Goal: Find specific page/section: Find specific page/section

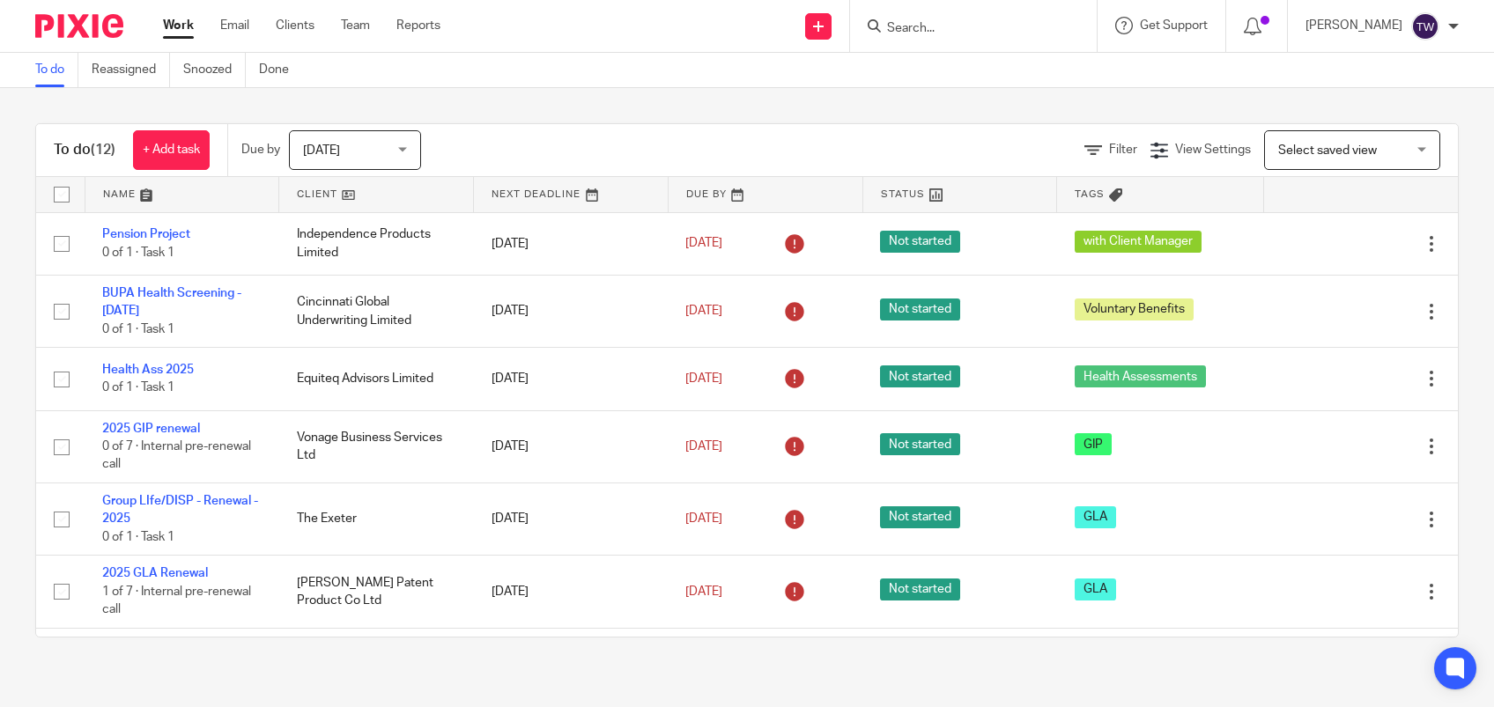
click at [996, 22] on input "Search" at bounding box center [964, 29] width 159 height 16
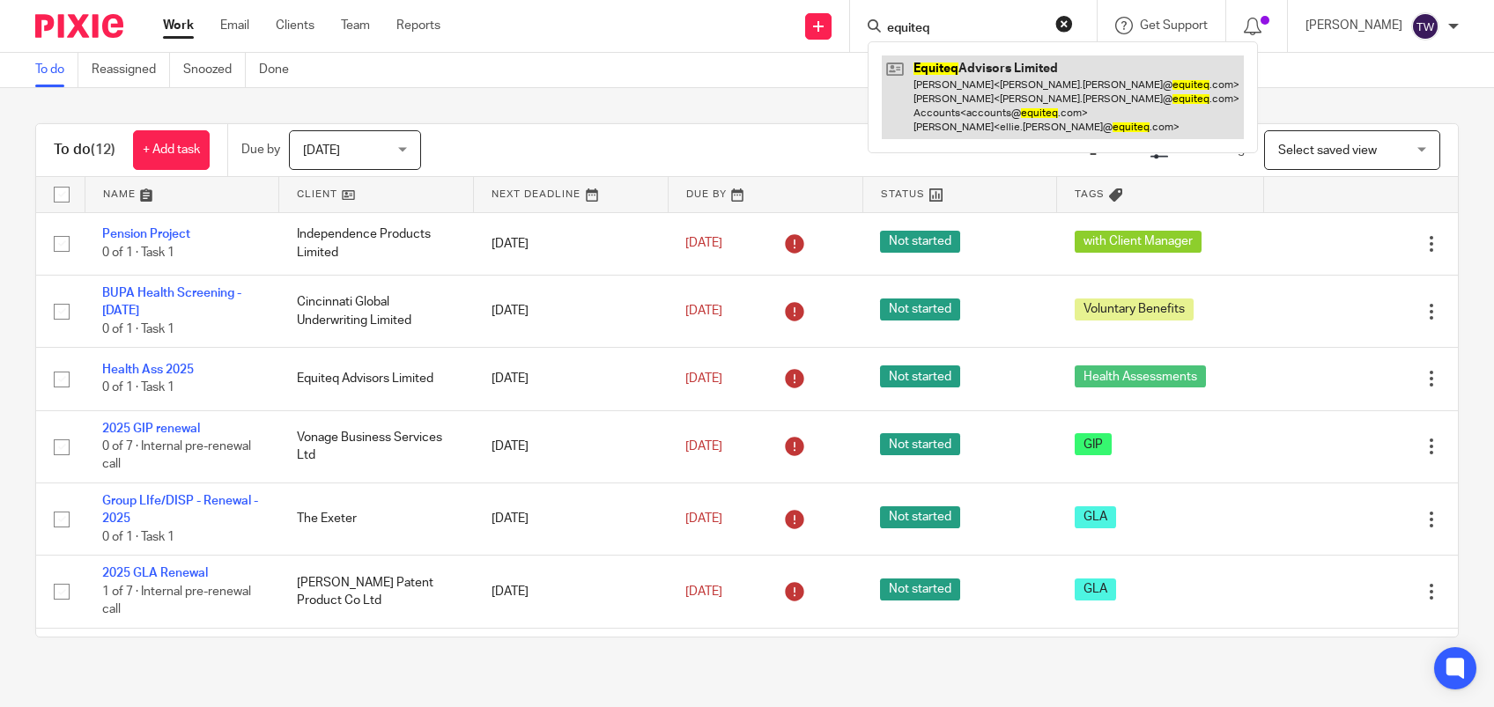
type input "equiteq"
click at [965, 77] on link at bounding box center [1063, 98] width 362 height 84
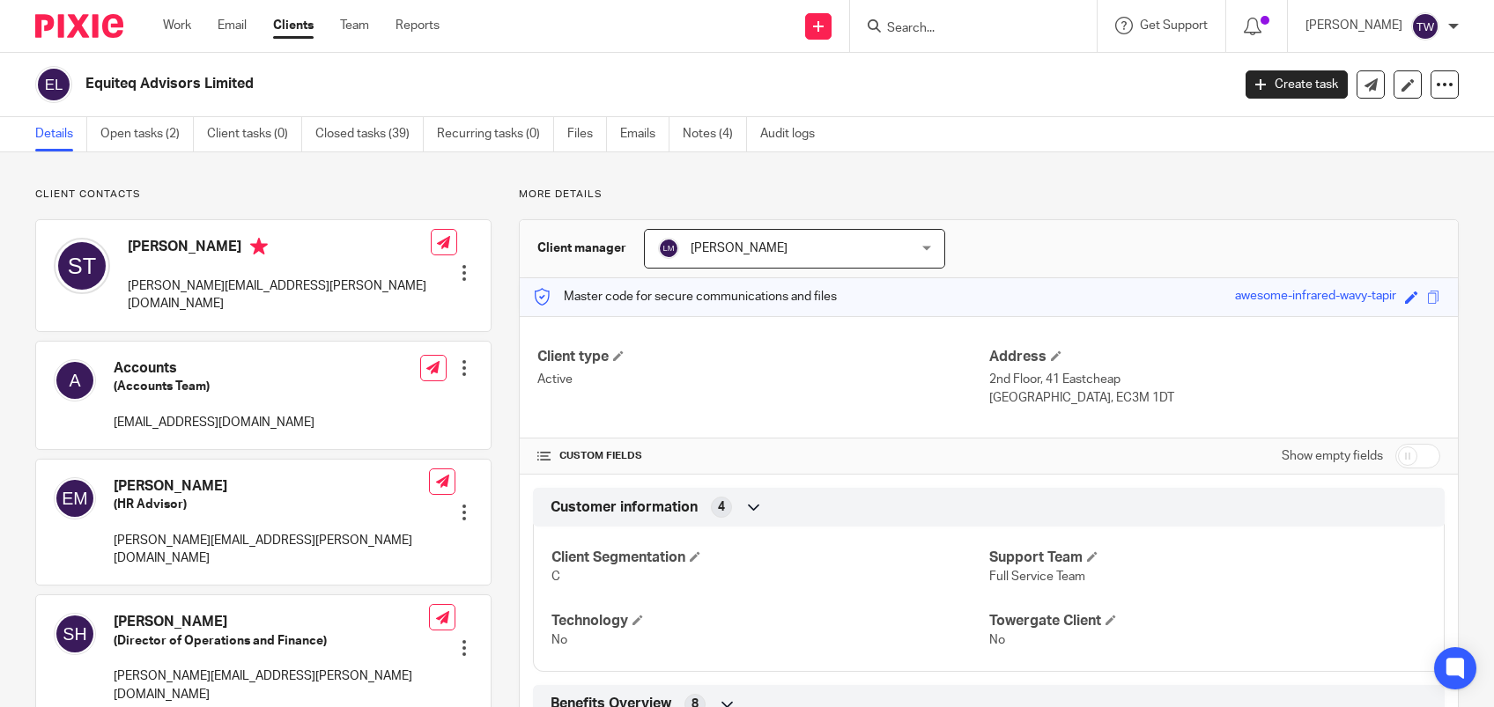
drag, startPoint x: 1207, startPoint y: 296, endPoint x: 1381, endPoint y: 293, distance: 174.5
click at [1381, 293] on div "Master code for secure communications and files awesome-infrared-wavy-tapir Sav…" at bounding box center [989, 297] width 938 height 38
drag, startPoint x: 1381, startPoint y: 293, endPoint x: 1337, endPoint y: 295, distance: 45.0
copy div "awesome-infrared-wavy-tapir"
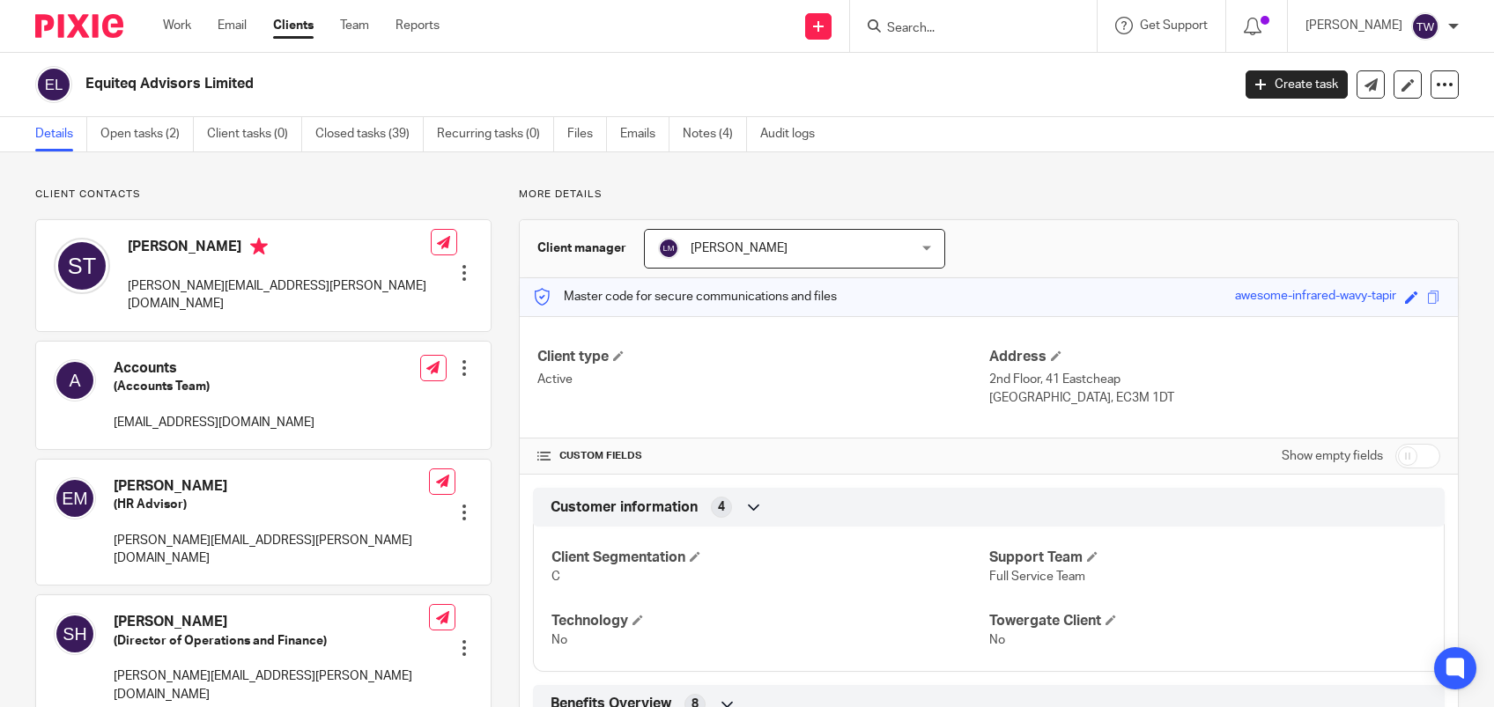
copy div "awesome-infrared-wavy-tapir"
